Goal: Task Accomplishment & Management: Complete application form

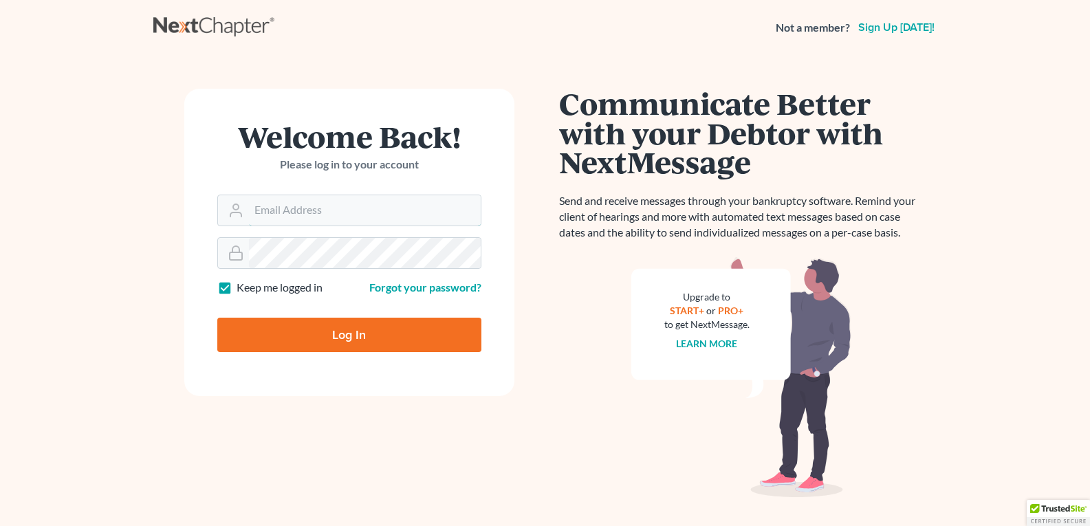
type input "[EMAIL_ADDRESS][DOMAIN_NAME]"
click at [351, 334] on input "Log In" at bounding box center [349, 335] width 264 height 34
type input "Thinking..."
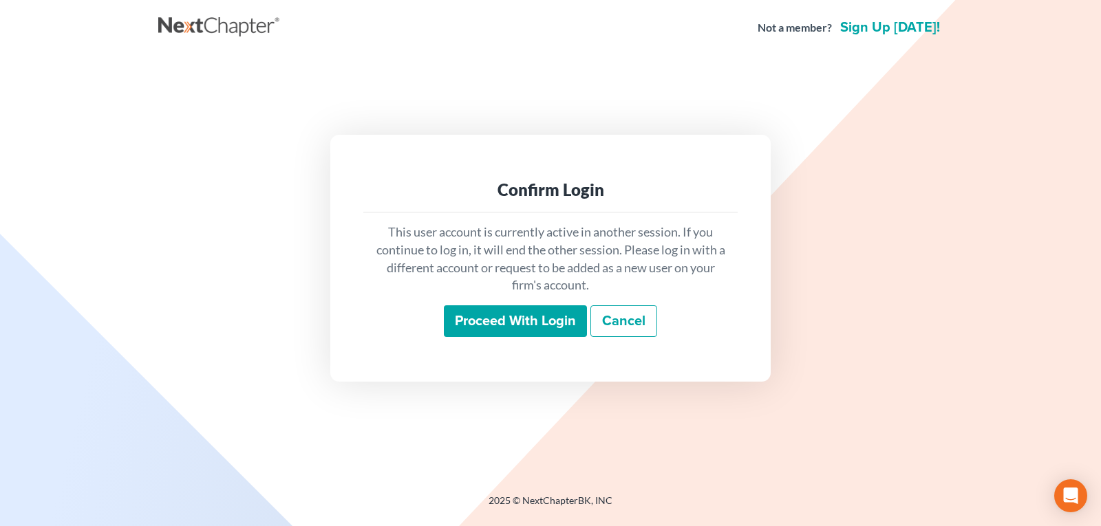
click at [494, 320] on input "Proceed with login" at bounding box center [515, 321] width 143 height 32
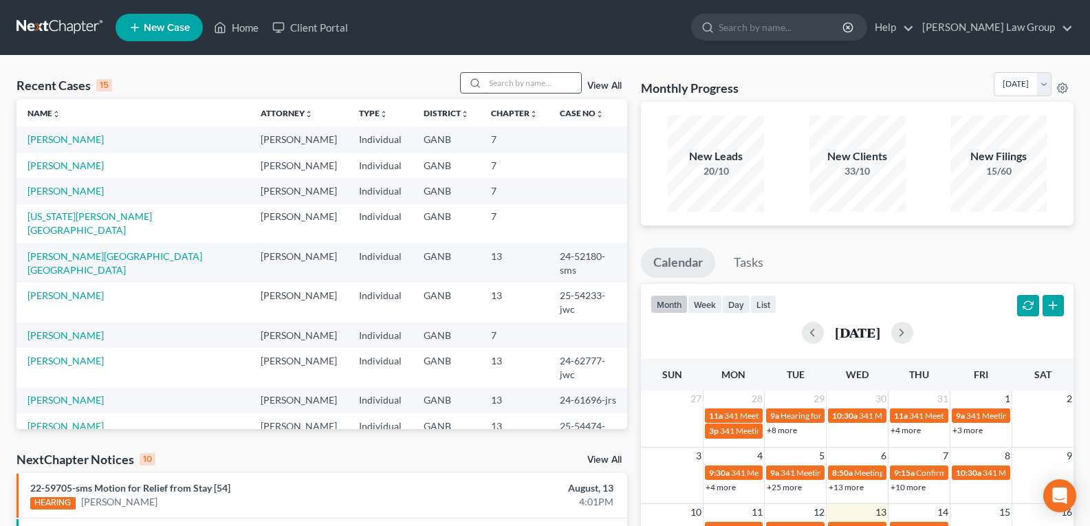
click at [529, 80] on input "search" at bounding box center [533, 83] width 96 height 20
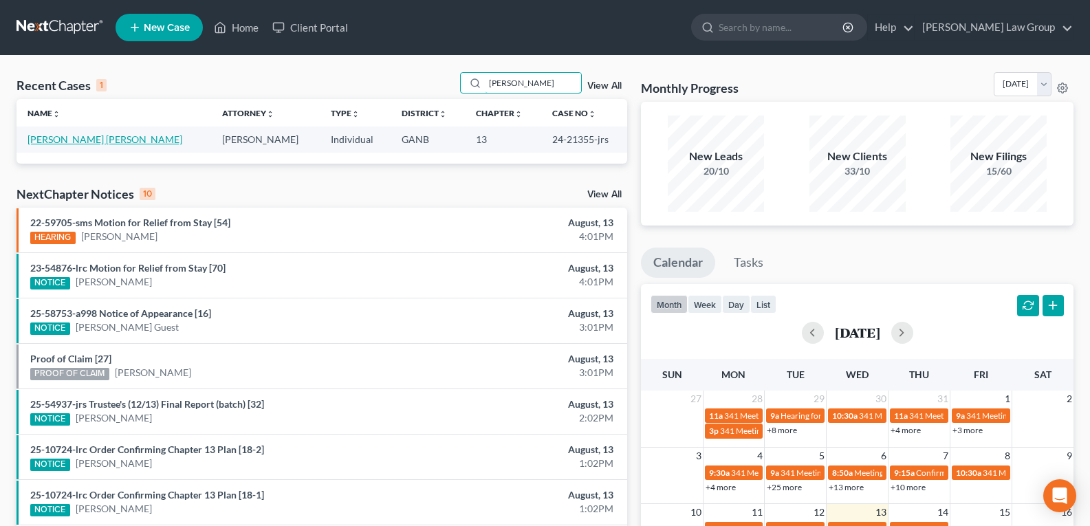
type input "Roberto"
click at [64, 143] on link "Lopez Pantoja, Roberto" at bounding box center [105, 139] width 155 height 12
select select "0"
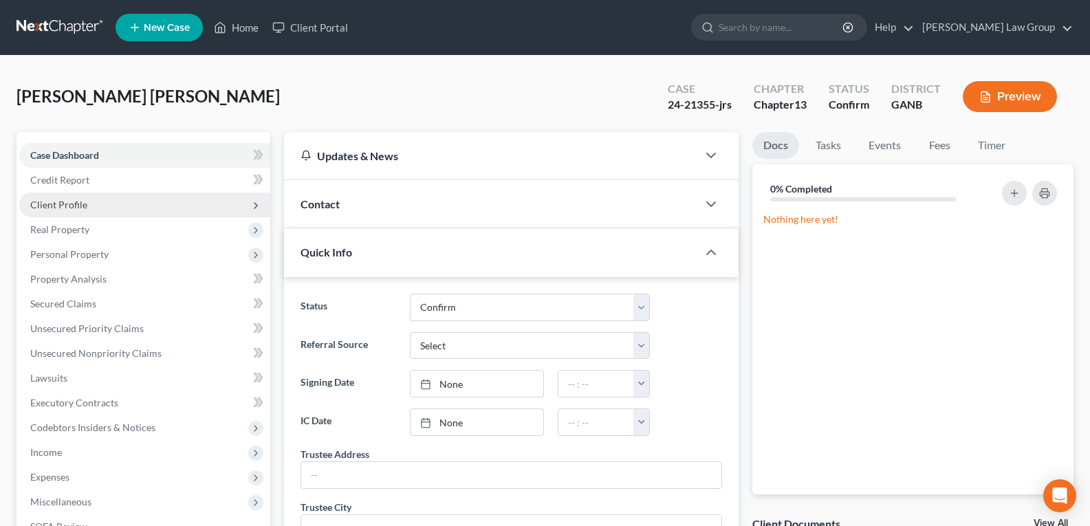
click at [64, 206] on span "Client Profile" at bounding box center [58, 205] width 57 height 12
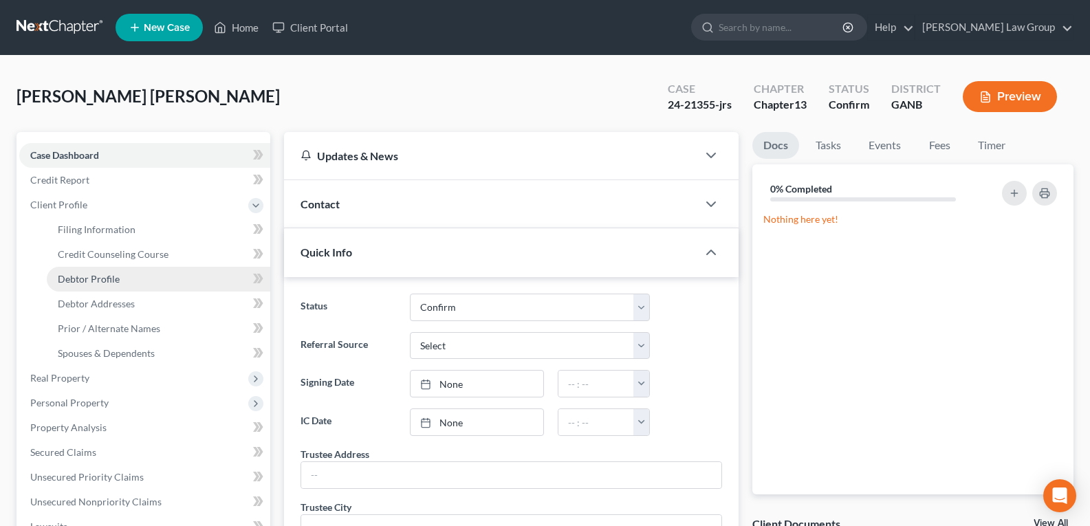
click at [80, 283] on span "Debtor Profile" at bounding box center [89, 279] width 62 height 12
select select "2"
select select "1"
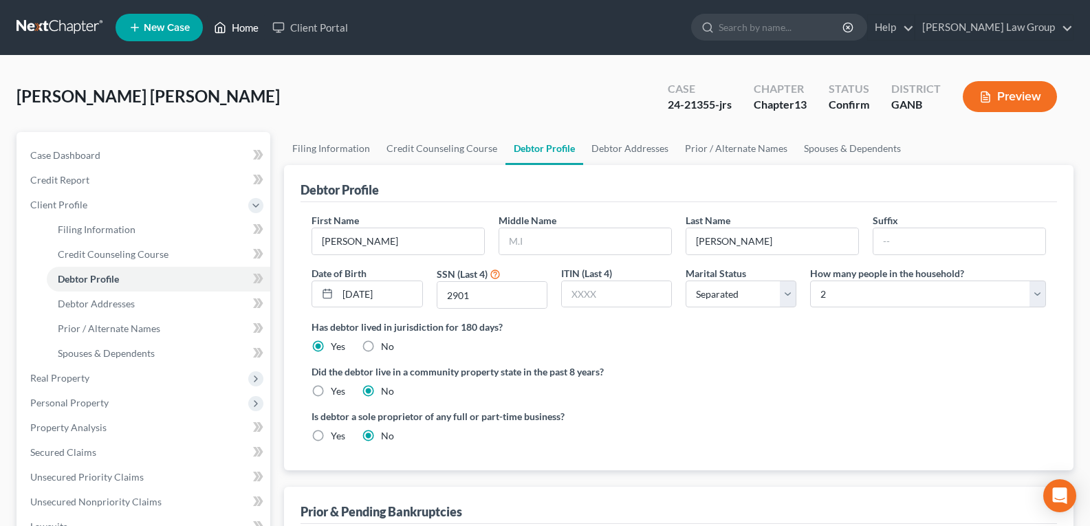
click at [238, 32] on link "Home" at bounding box center [236, 27] width 58 height 25
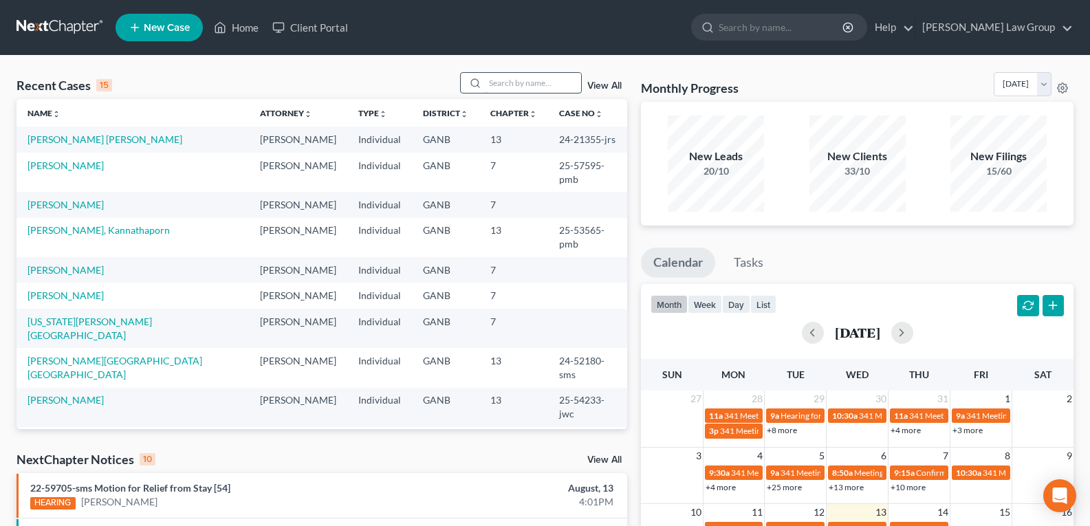
drag, startPoint x: 543, startPoint y: 81, endPoint x: 532, endPoint y: 92, distance: 16.1
click at [539, 91] on input "search" at bounding box center [533, 83] width 96 height 20
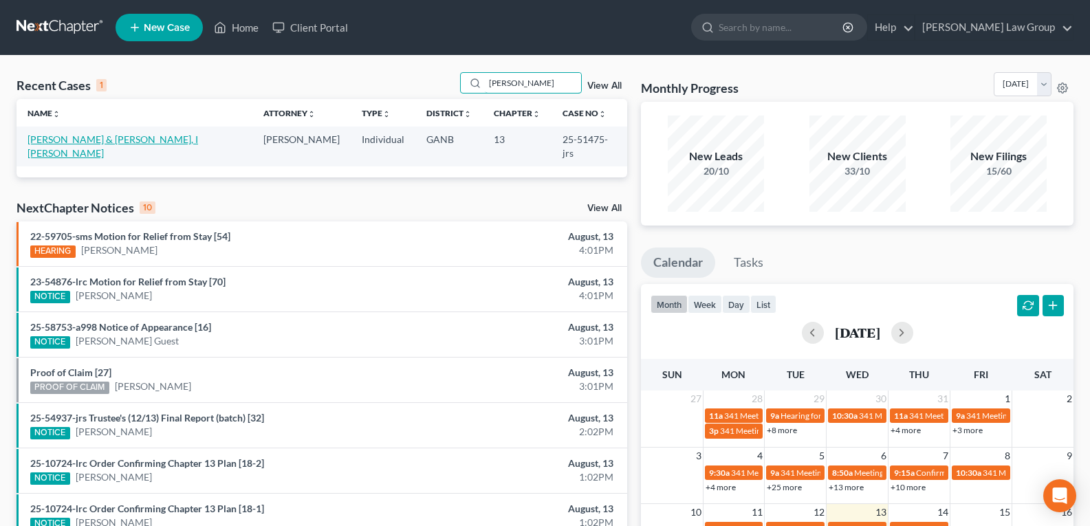
type input "hannah"
click at [74, 142] on link "Carswell, Hannah & Saputra, I Nyoman" at bounding box center [113, 145] width 171 height 25
